Goal: Task Accomplishment & Management: Use online tool/utility

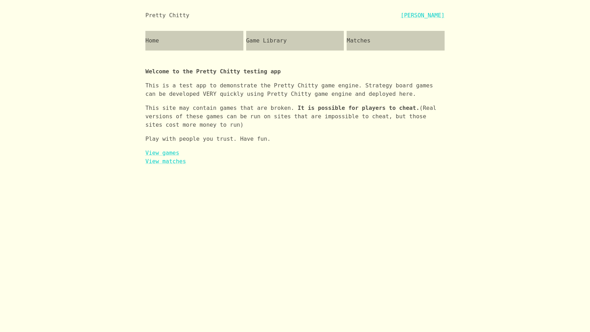
click at [268, 42] on div "Game Library" at bounding box center [295, 41] width 98 height 20
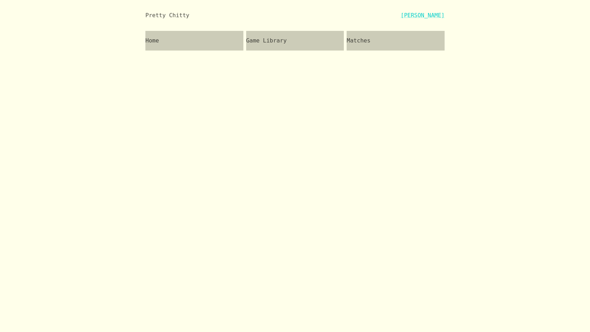
click at [172, 39] on div "Home" at bounding box center [194, 41] width 98 height 20
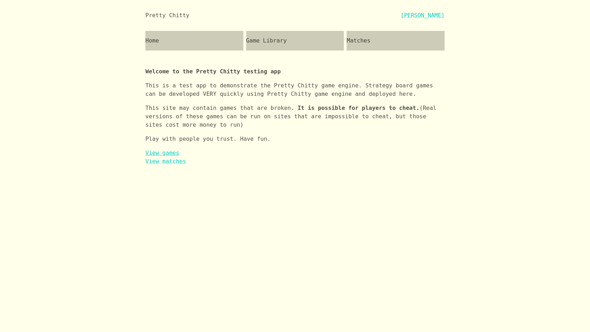
click at [166, 154] on link "View games" at bounding box center [162, 153] width 34 height 7
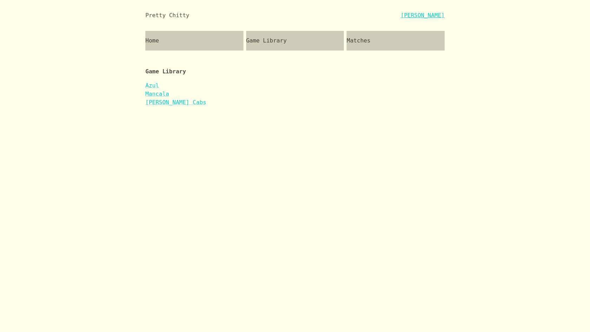
click at [425, 16] on link "[PERSON_NAME]" at bounding box center [423, 15] width 44 height 8
click at [163, 86] on link "log out" at bounding box center [157, 85] width 24 height 7
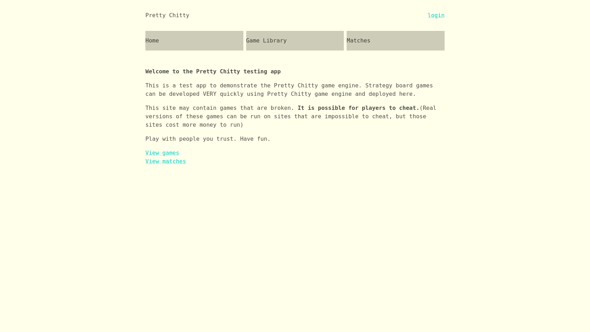
click at [426, 18] on div at bounding box center [308, 15] width 239 height 8
click at [434, 15] on link "login" at bounding box center [436, 15] width 17 height 8
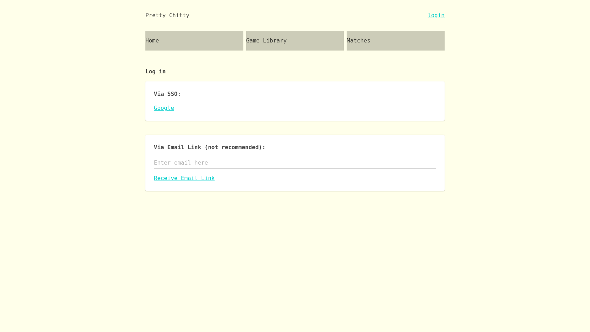
click at [162, 110] on link "Google" at bounding box center [295, 108] width 283 height 8
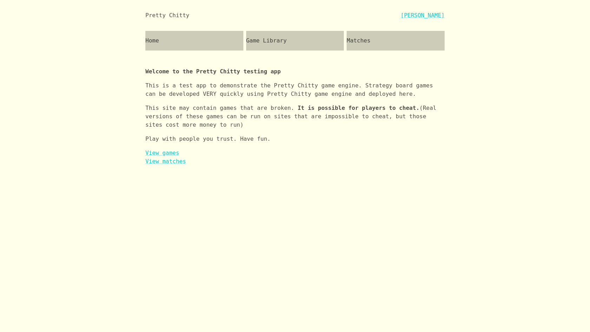
click at [261, 38] on div "Game Library" at bounding box center [295, 41] width 98 height 20
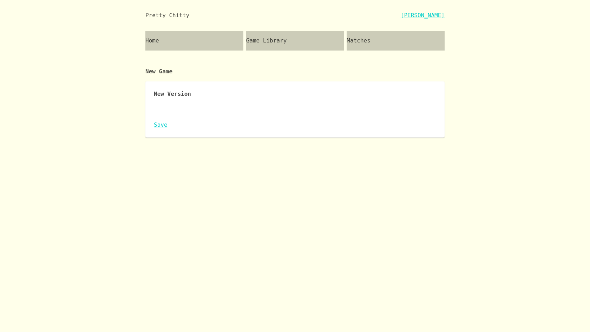
click at [174, 105] on div "x" at bounding box center [295, 109] width 283 height 11
click at [243, 143] on html "Pretty Chitty Josh Breckman Home Game Library Matches New Game New Version x Sa…" at bounding box center [295, 71] width 590 height 143
click at [226, 107] on textarea at bounding box center [295, 109] width 283 height 8
paste textarea "{ "id": "iaww", "name": "It's a Wonderful World", "major": 0, "description": "I…"
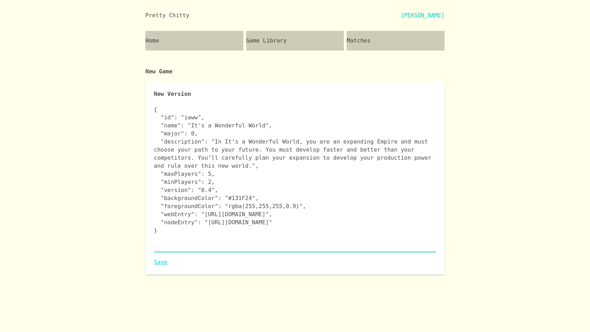
type textarea "{ "id": "iaww", "name": "It's a Wonderful World", "major": 0, "description": "I…"
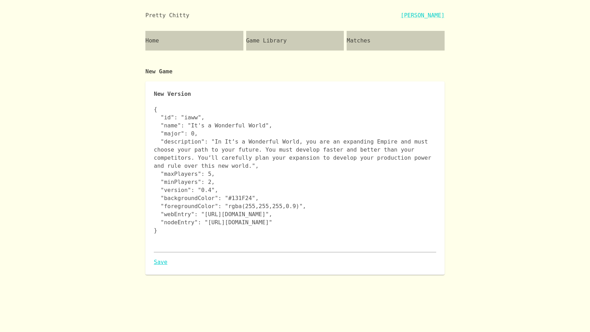
click at [160, 263] on link "Save" at bounding box center [295, 262] width 283 height 8
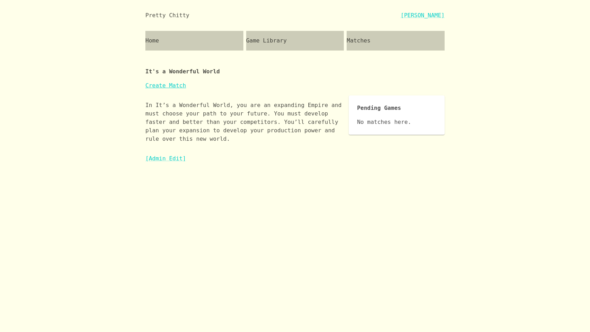
click at [169, 85] on link "Create Match" at bounding box center [165, 85] width 41 height 7
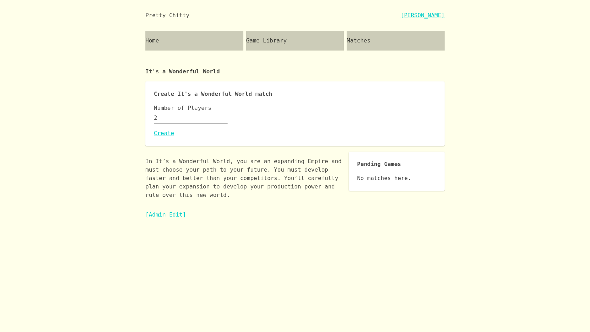
click at [169, 118] on input "2" at bounding box center [191, 117] width 74 height 11
type input "3"
click at [165, 133] on link "Create" at bounding box center [295, 133] width 283 height 8
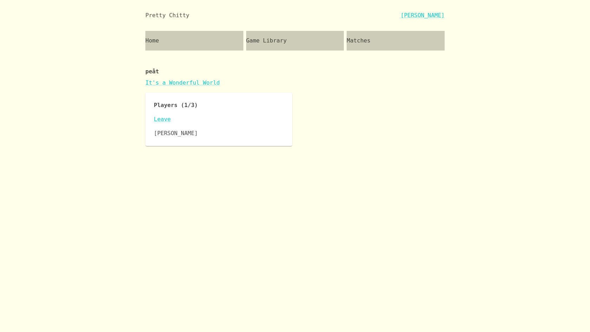
click at [316, 116] on div "Players (1/3) Leave Josh Breckman" at bounding box center [294, 119] width 299 height 53
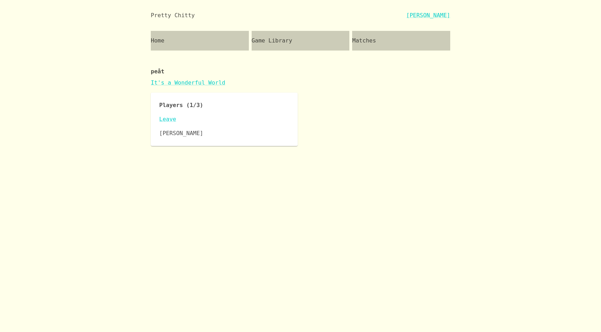
click at [579, 75] on div "Pretty Chitty Josh Breckman Home Game Library Matches peåt It's a Wonderful Wor…" at bounding box center [300, 73] width 601 height 146
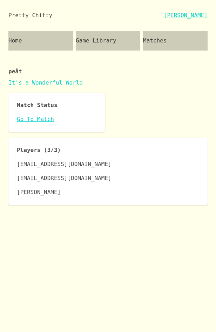
click at [36, 119] on link "Go To Match" at bounding box center [57, 119] width 80 height 8
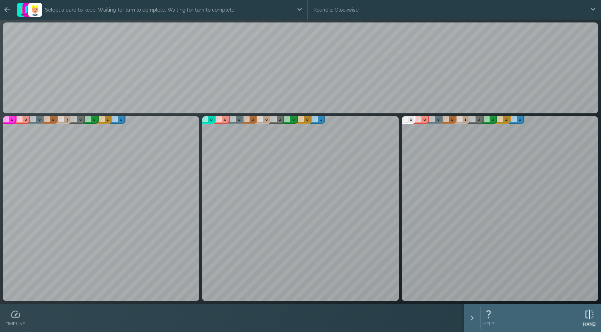
click at [216, 318] on icon at bounding box center [589, 315] width 11 height 11
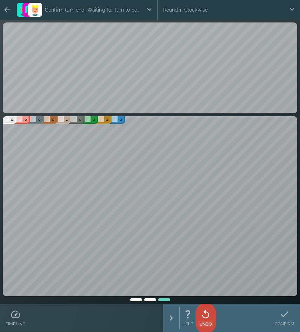
click at [206, 326] on p "UNDO" at bounding box center [206, 325] width 13 height 6
click at [284, 317] on icon at bounding box center [286, 315] width 8 height 6
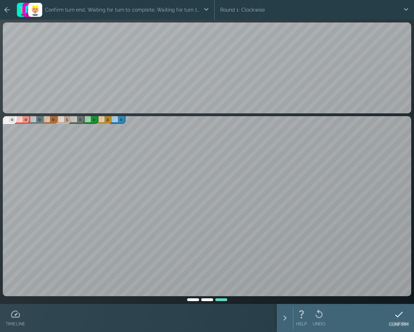
click at [397, 315] on icon at bounding box center [398, 315] width 11 height 11
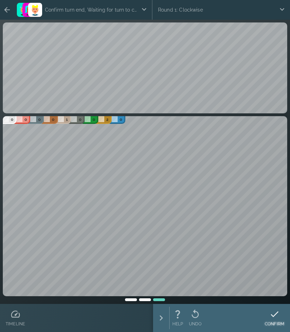
click at [274, 316] on icon at bounding box center [275, 315] width 8 height 6
click at [274, 315] on icon at bounding box center [275, 314] width 11 height 11
click at [283, 323] on p "HAND" at bounding box center [278, 325] width 13 height 6
click at [280, 319] on div at bounding box center [275, 314] width 20 height 11
click at [274, 316] on icon at bounding box center [275, 315] width 11 height 11
